Goal: Navigation & Orientation: Understand site structure

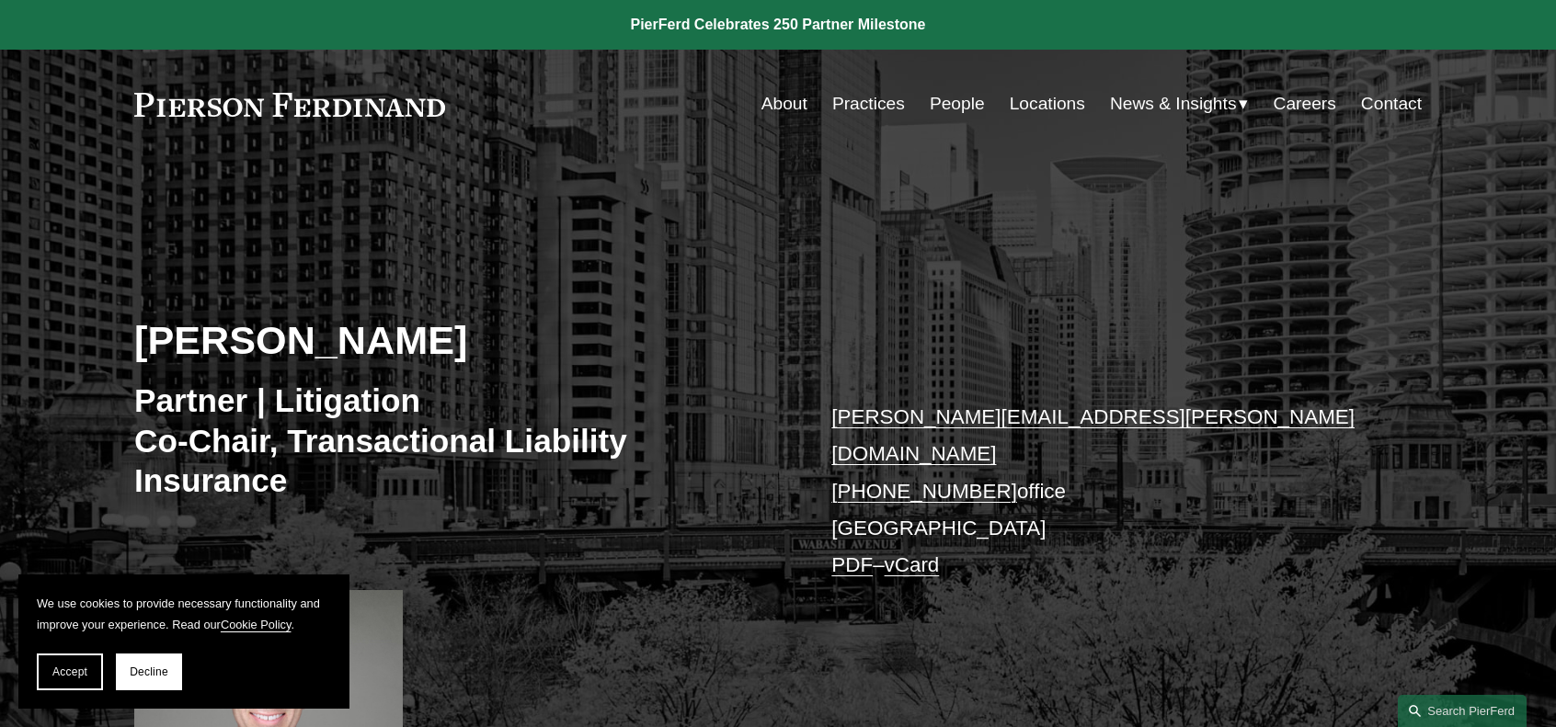
click at [774, 104] on link "About" at bounding box center [784, 103] width 46 height 35
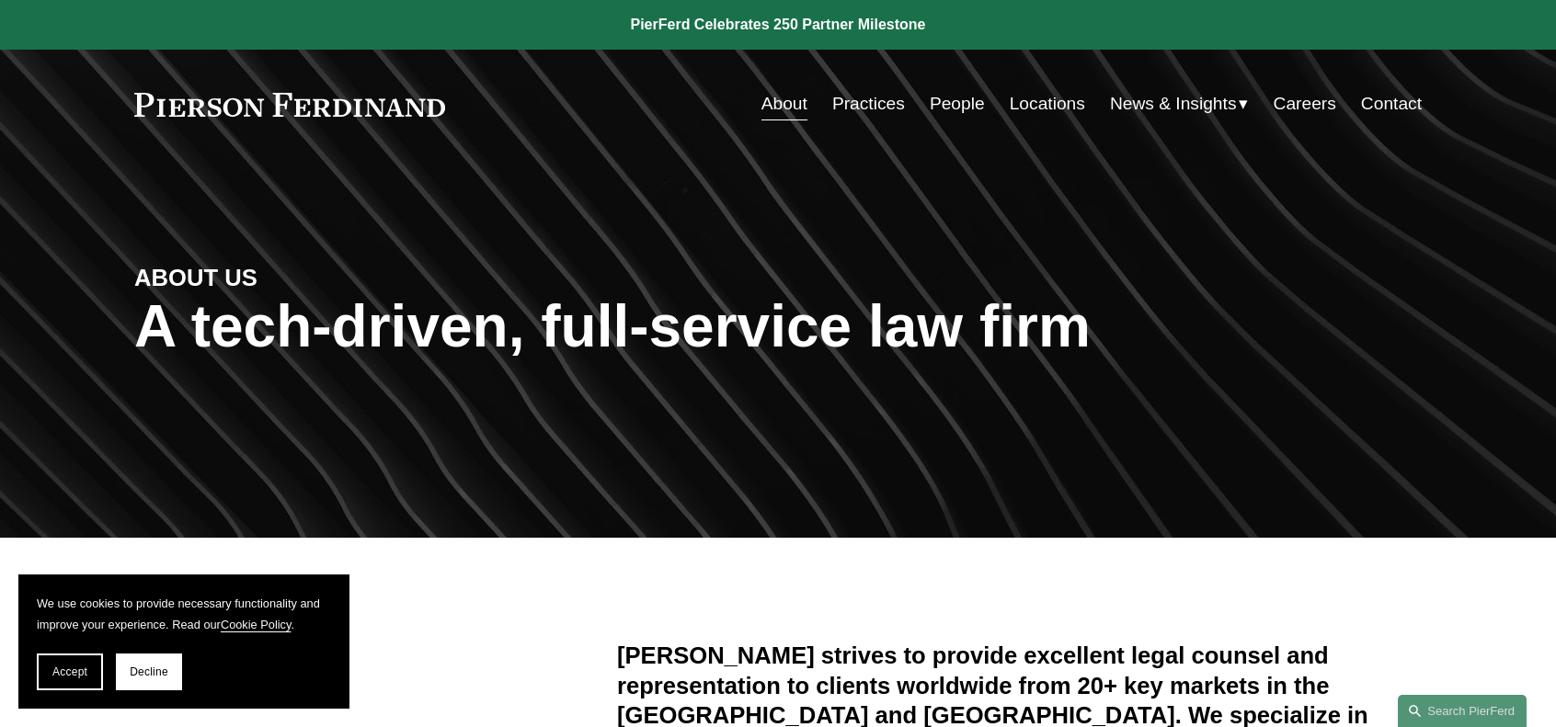
click at [862, 100] on link "Practices" at bounding box center [868, 103] width 73 height 35
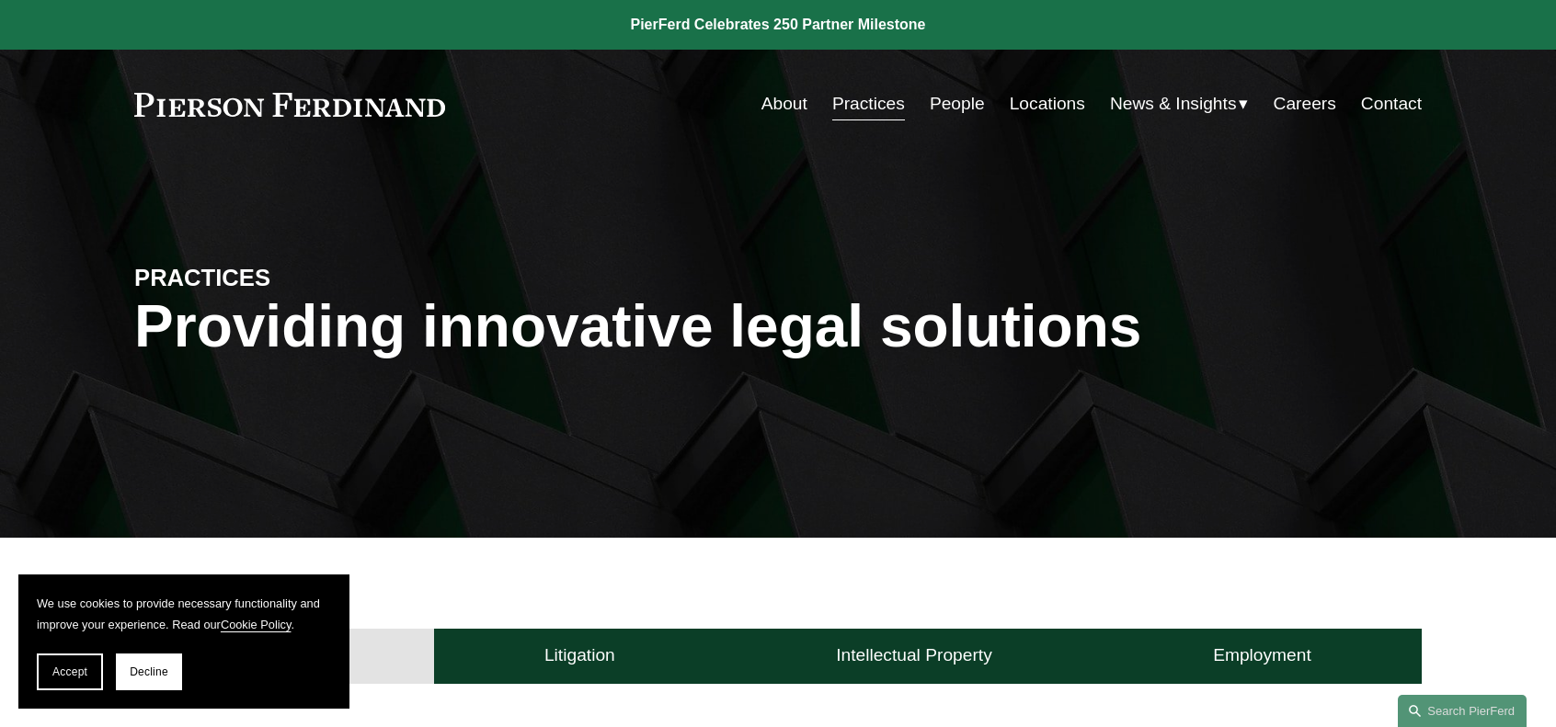
click at [950, 101] on link "People" at bounding box center [957, 103] width 55 height 35
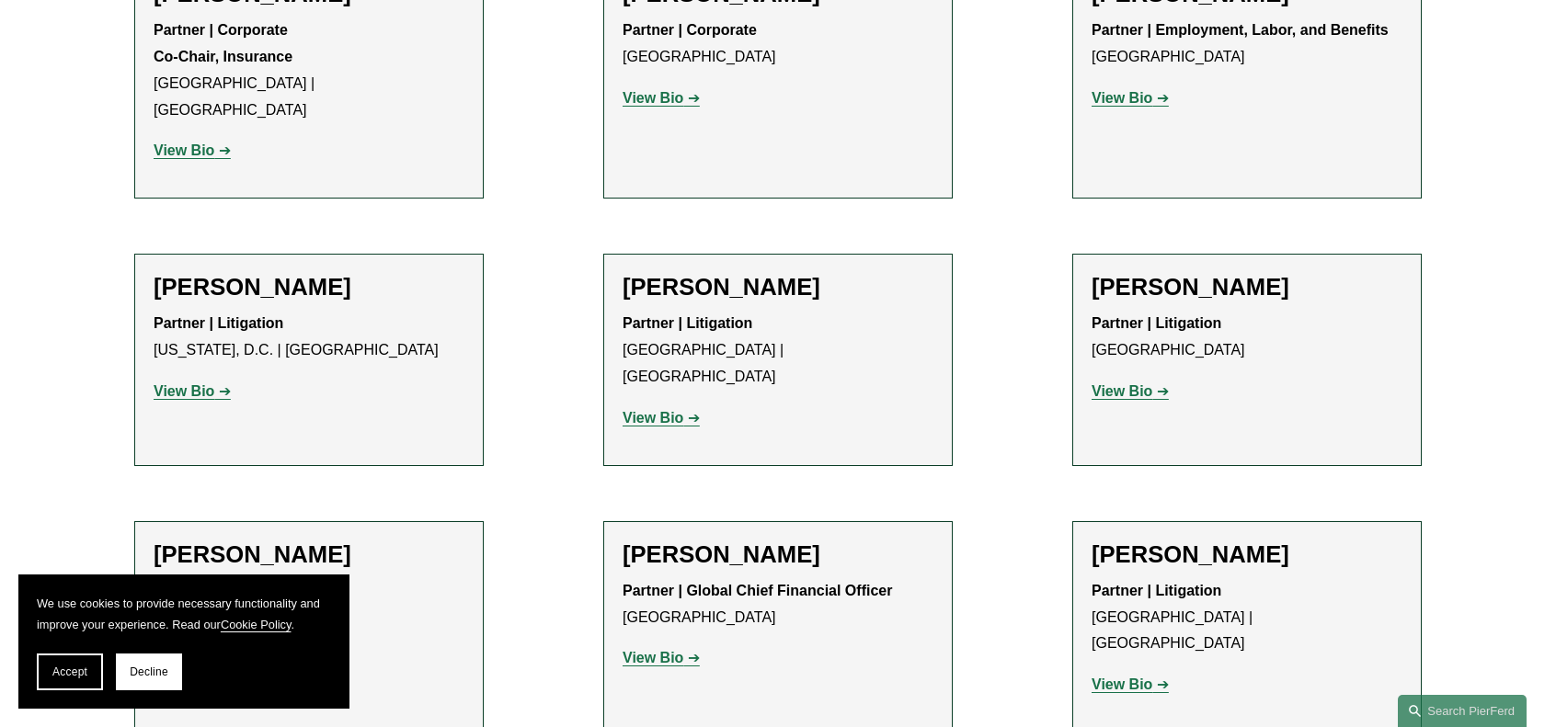
scroll to position [13979, 0]
